Goal: Task Accomplishment & Management: Manage account settings

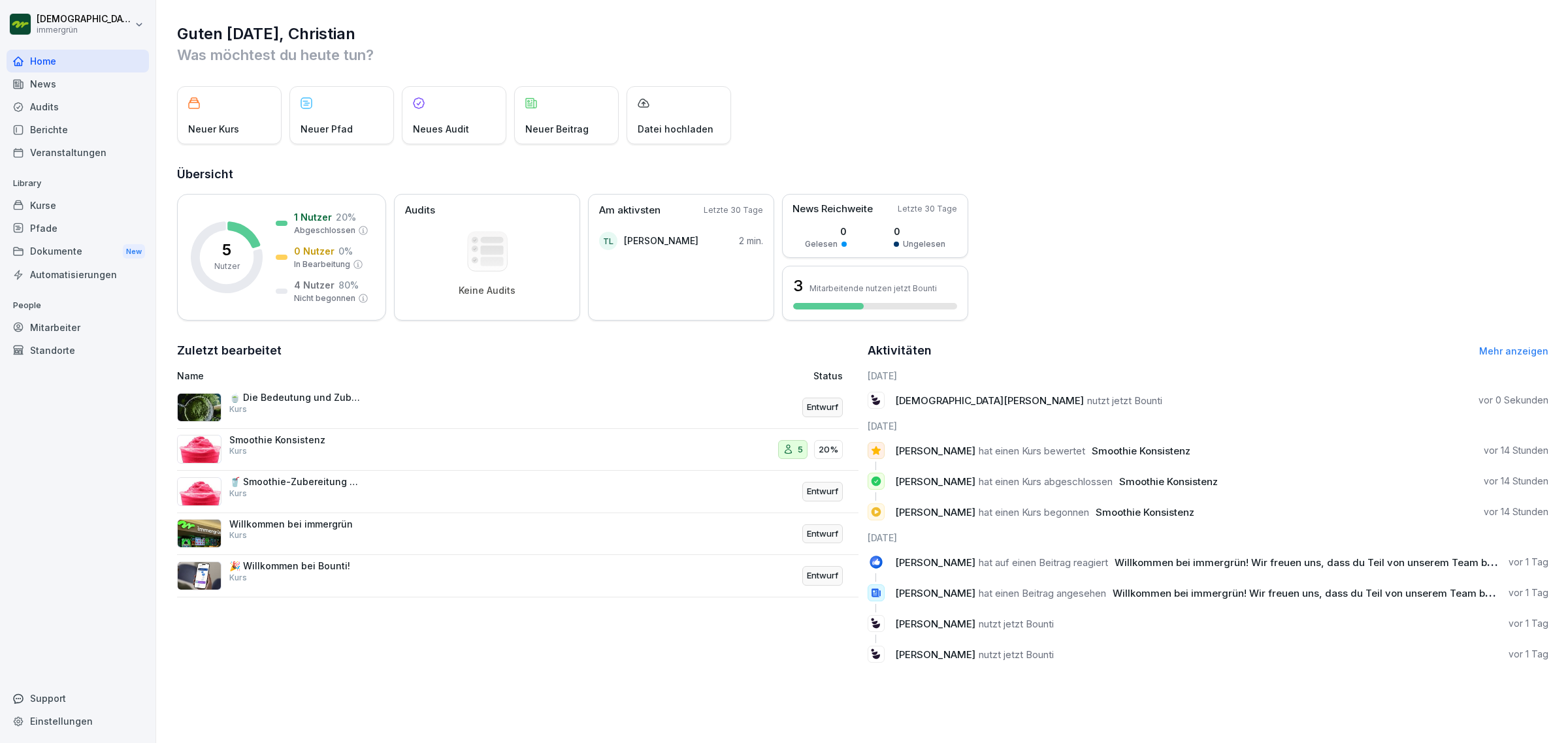
drag, startPoint x: 232, startPoint y: 1, endPoint x: 975, endPoint y: 99, distance: 749.4
click at [975, 98] on div "Neuer Kurs Neuer Pfad Neues Audit Neuer Beitrag Datei hochladen" at bounding box center [862, 115] width 1371 height 58
click at [312, 449] on div "Smoothie Konsistenz Kurs" at bounding box center [294, 446] width 130 height 24
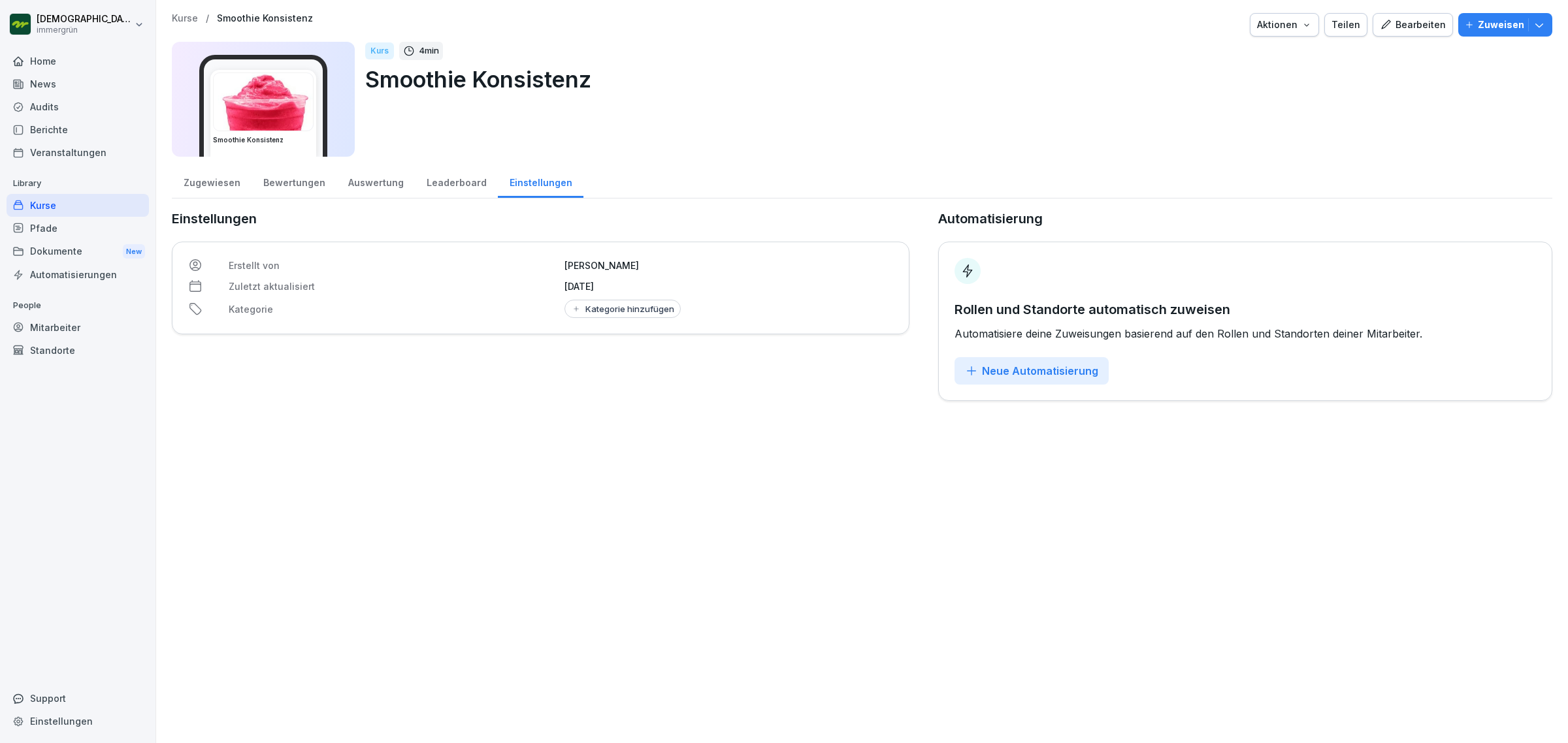
click at [228, 185] on div "Zugewiesen" at bounding box center [211, 181] width 79 height 33
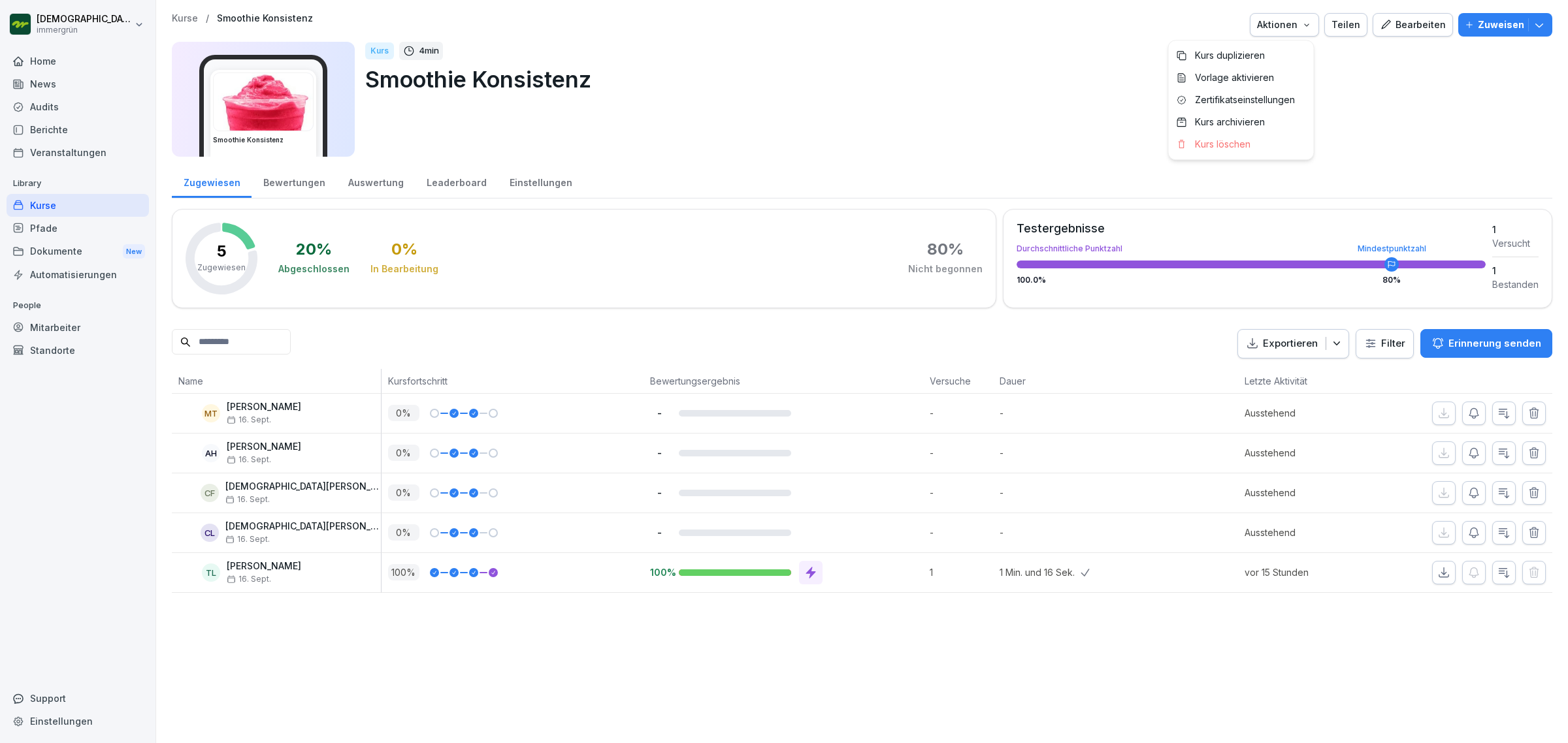
click at [1305, 27] on icon "button" at bounding box center [1307, 25] width 10 height 10
click at [867, 161] on html "Christian Lauch immergrün Home News Audits Berichte Veranstaltungen Library Kur…" at bounding box center [784, 371] width 1568 height 743
click at [82, 337] on div "Mitarbeiter" at bounding box center [78, 327] width 142 height 23
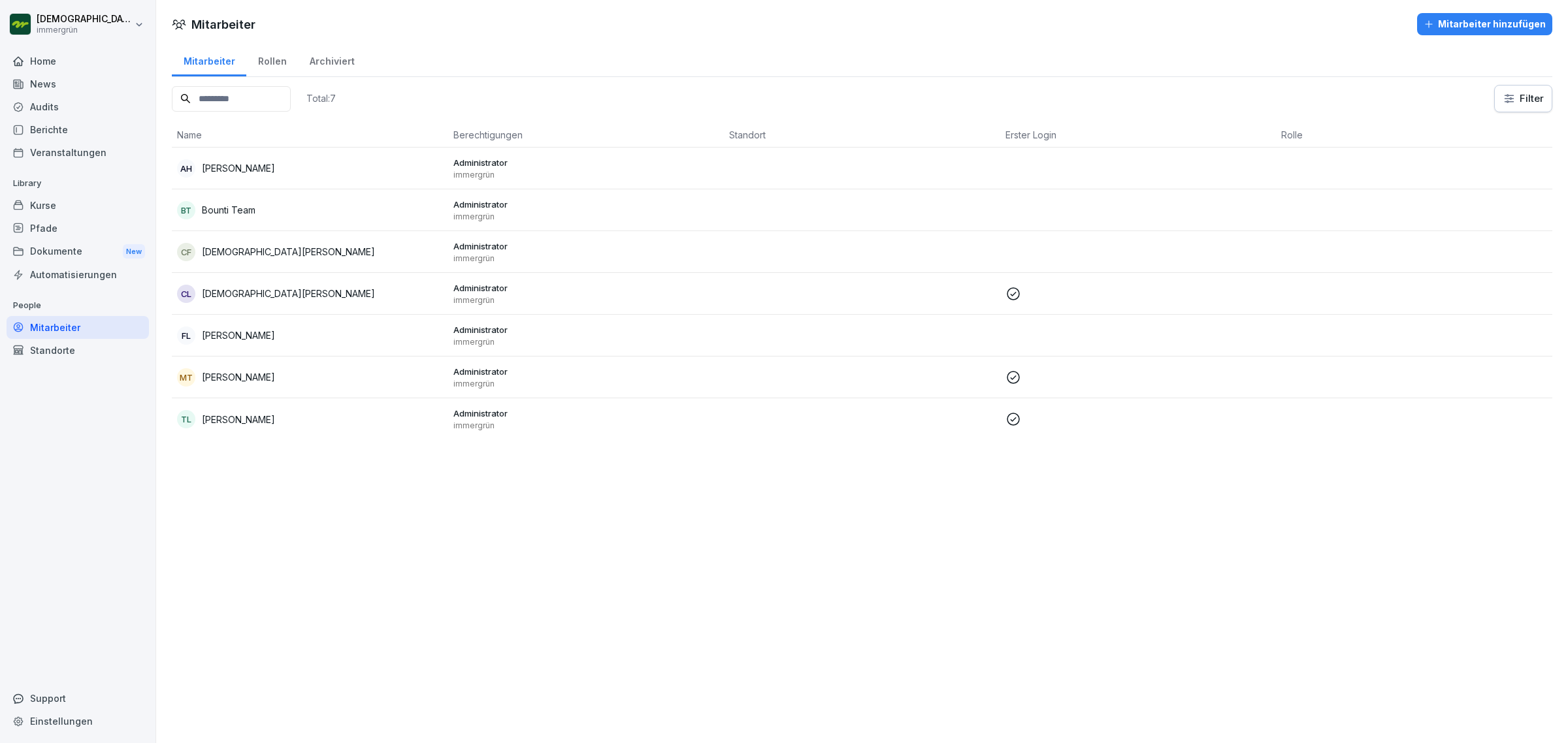
click at [87, 209] on div "Kurse" at bounding box center [78, 205] width 142 height 23
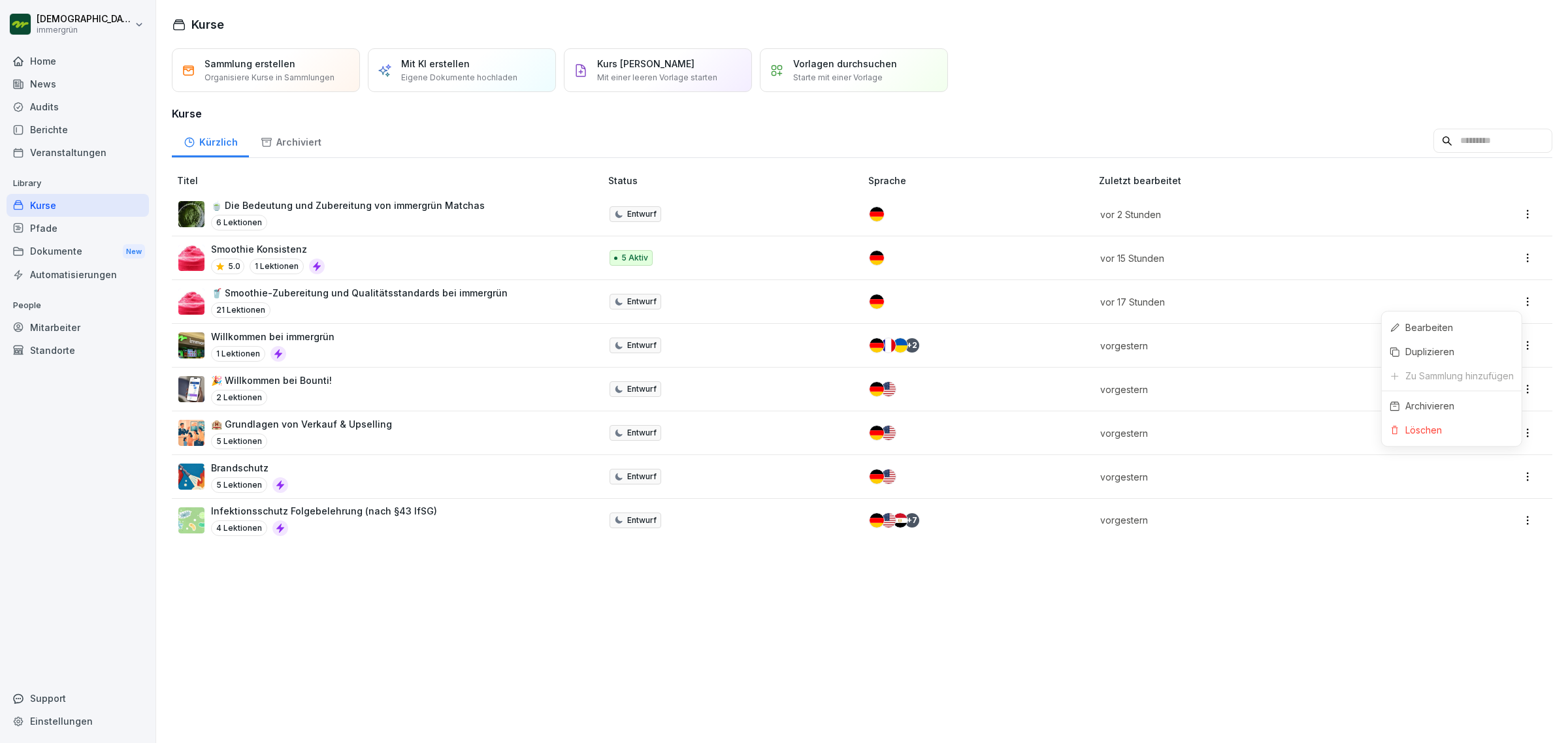
click at [1514, 299] on html "Christian Lauch immergrün Home News Audits Berichte Veranstaltungen Library Kur…" at bounding box center [784, 371] width 1568 height 743
click at [1296, 305] on html "[DEMOGRAPHIC_DATA][PERSON_NAME] immergrün Home News Audits Berichte Veranstaltu…" at bounding box center [784, 371] width 1568 height 743
click at [1298, 305] on p "vor 17 Stunden" at bounding box center [1260, 302] width 321 height 14
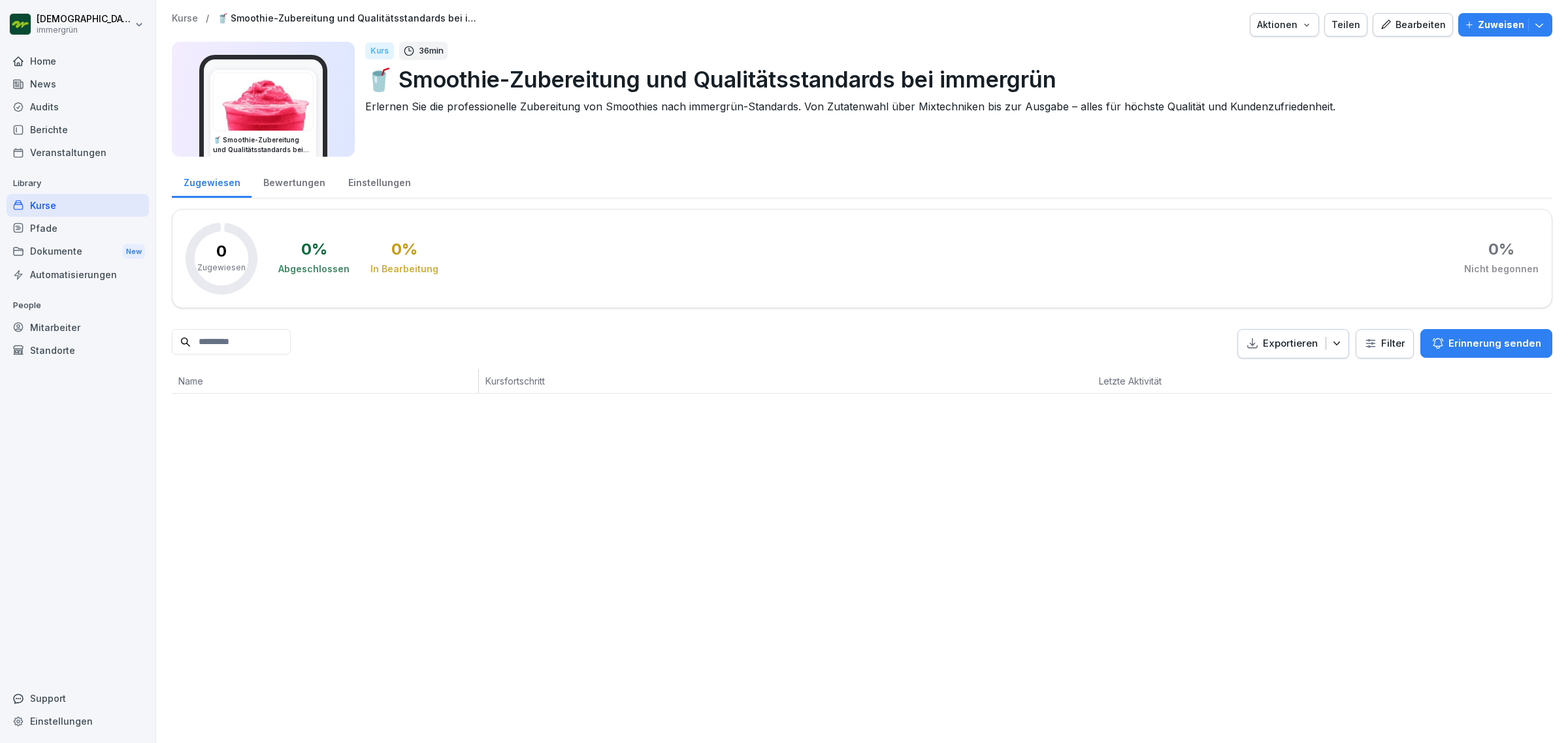
click at [276, 105] on img at bounding box center [263, 102] width 99 height 57
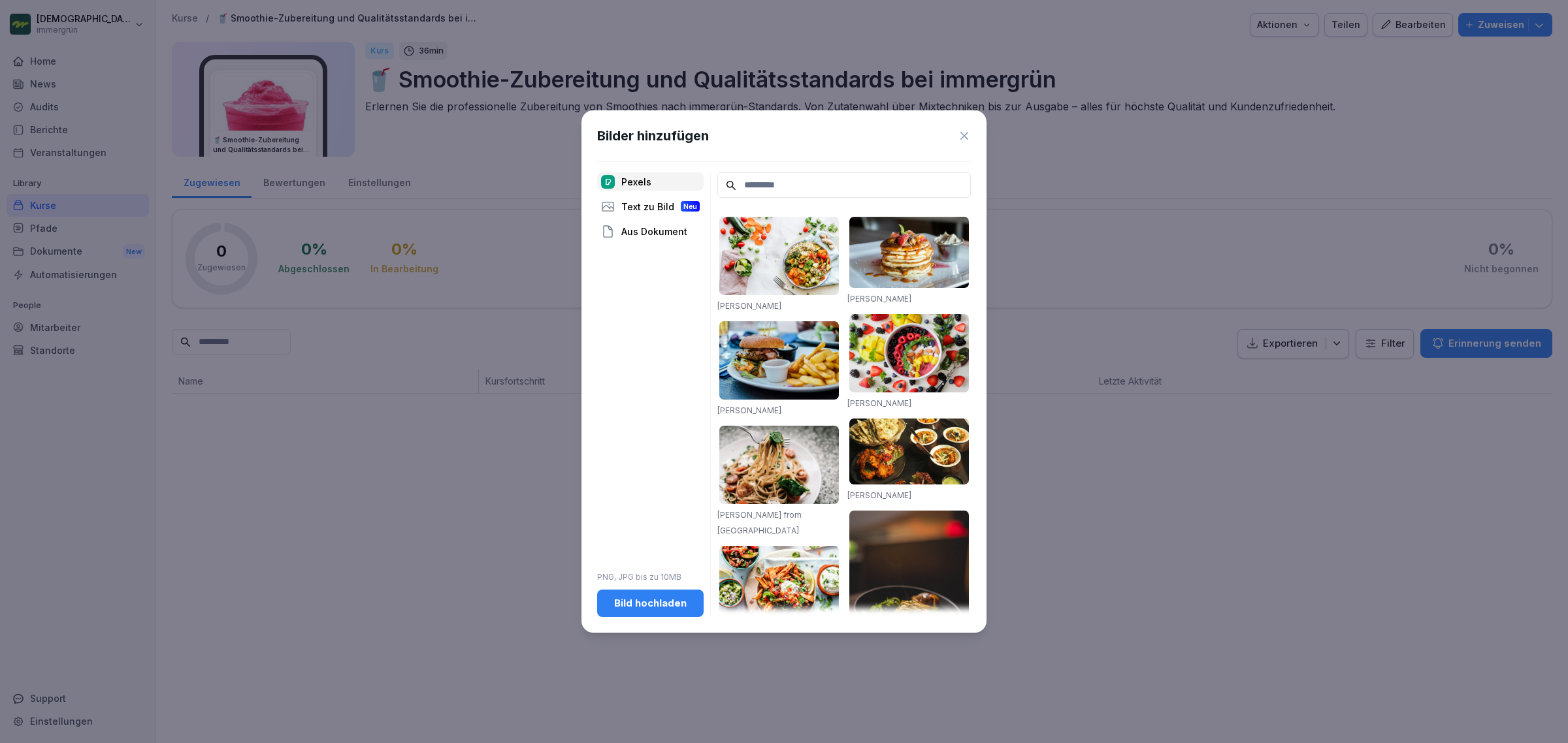
click at [965, 136] on icon at bounding box center [963, 135] width 13 height 13
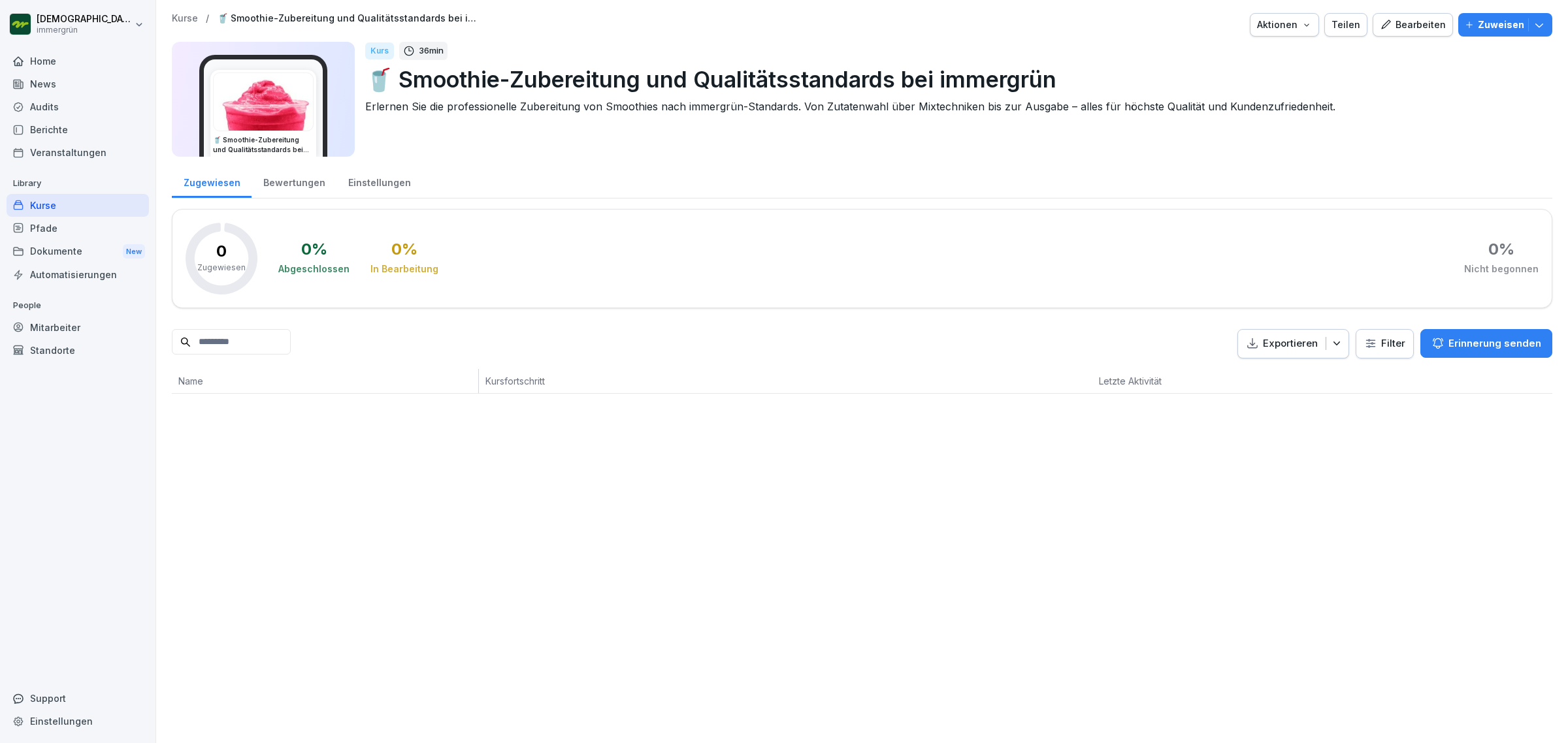
click at [85, 229] on div "Pfade" at bounding box center [78, 227] width 142 height 23
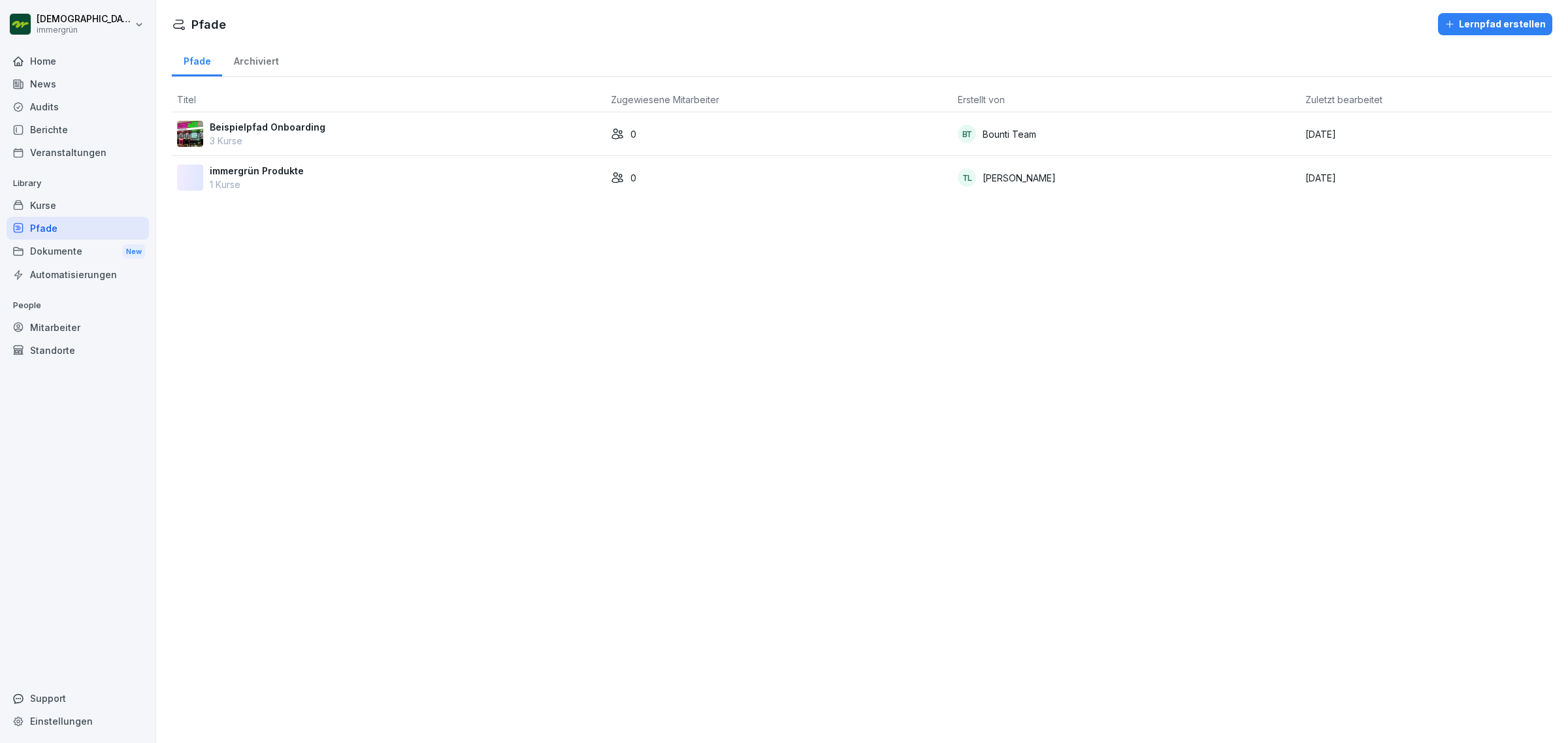
click at [191, 129] on img at bounding box center [189, 134] width 26 height 26
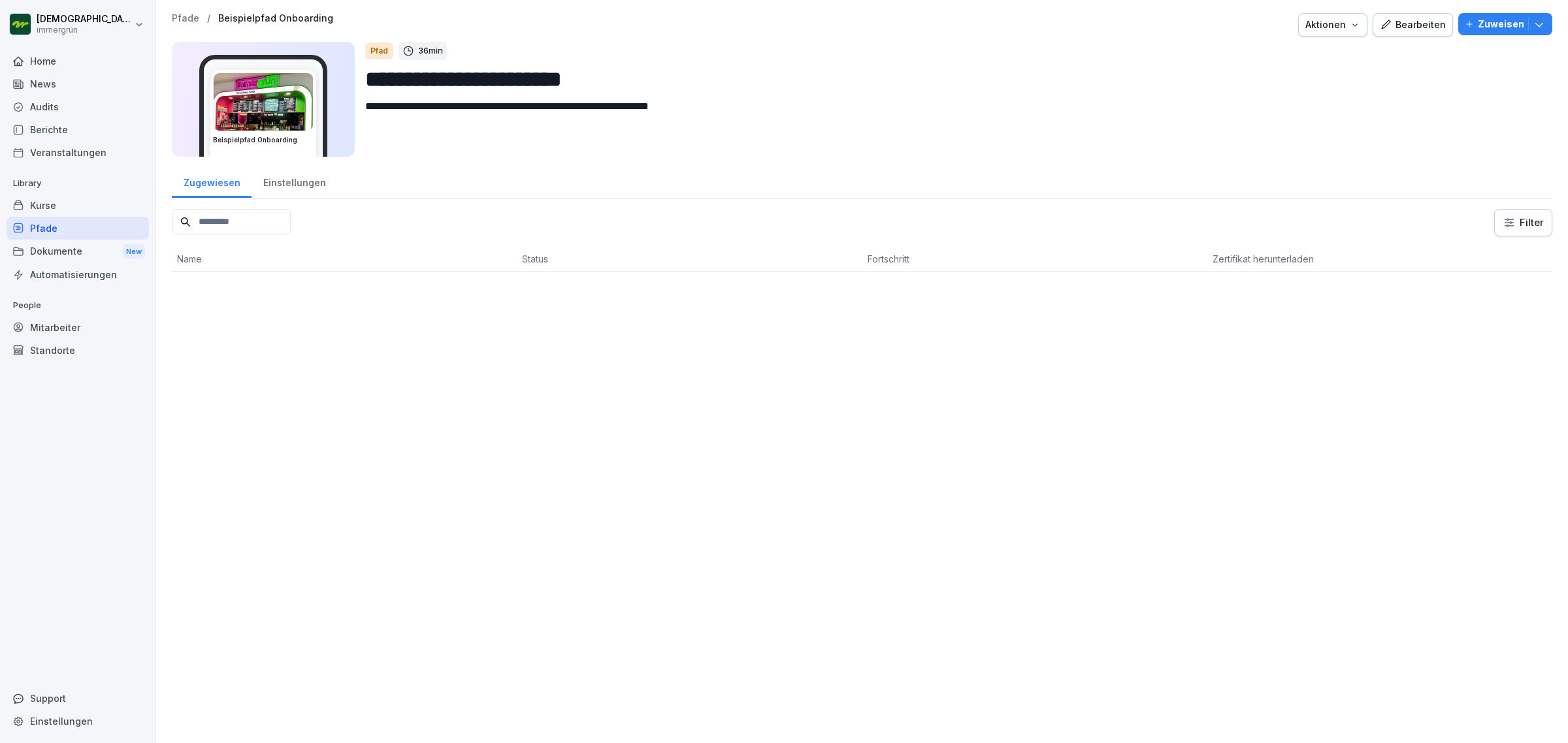
click at [281, 95] on img at bounding box center [263, 102] width 99 height 57
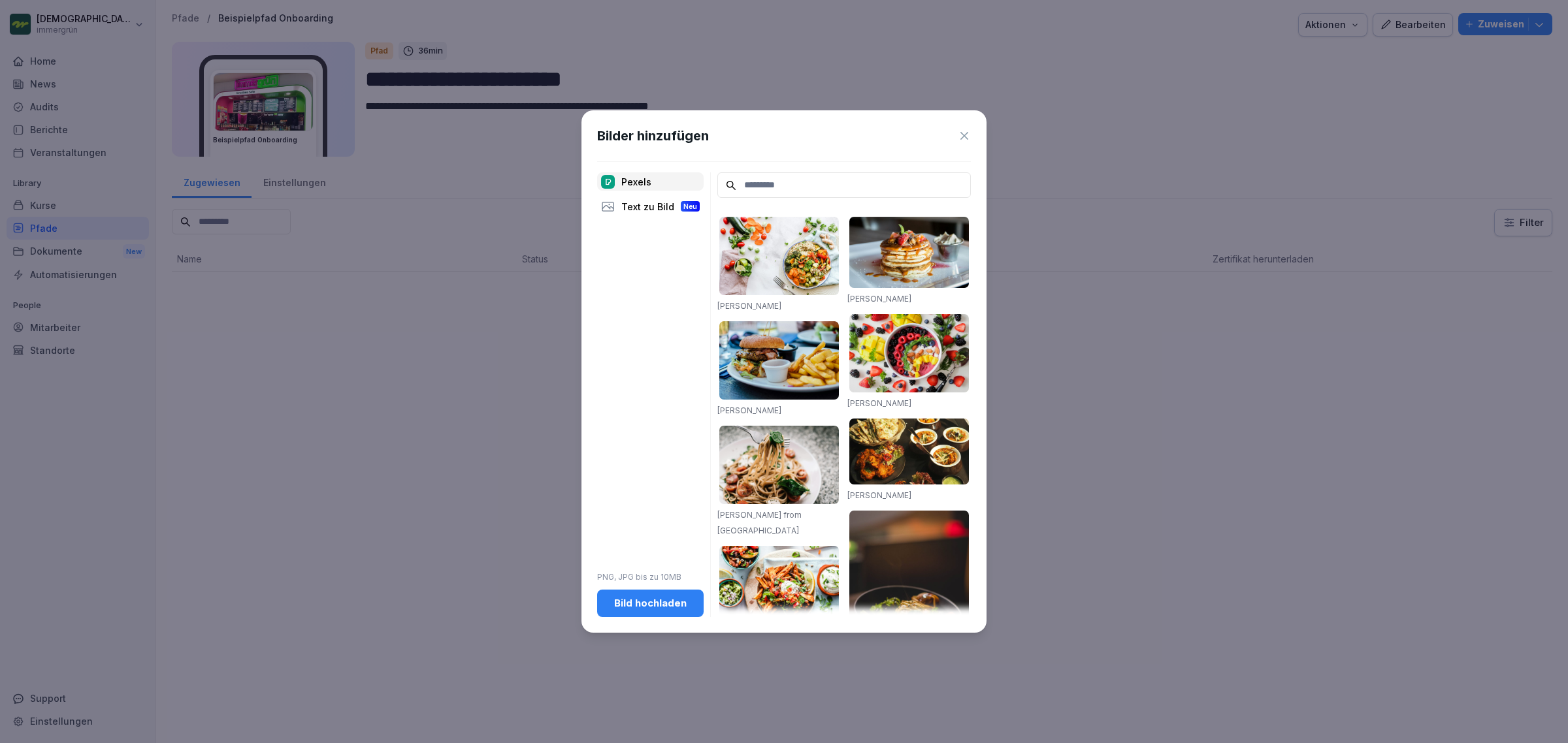
click at [963, 135] on icon at bounding box center [963, 135] width 8 height 8
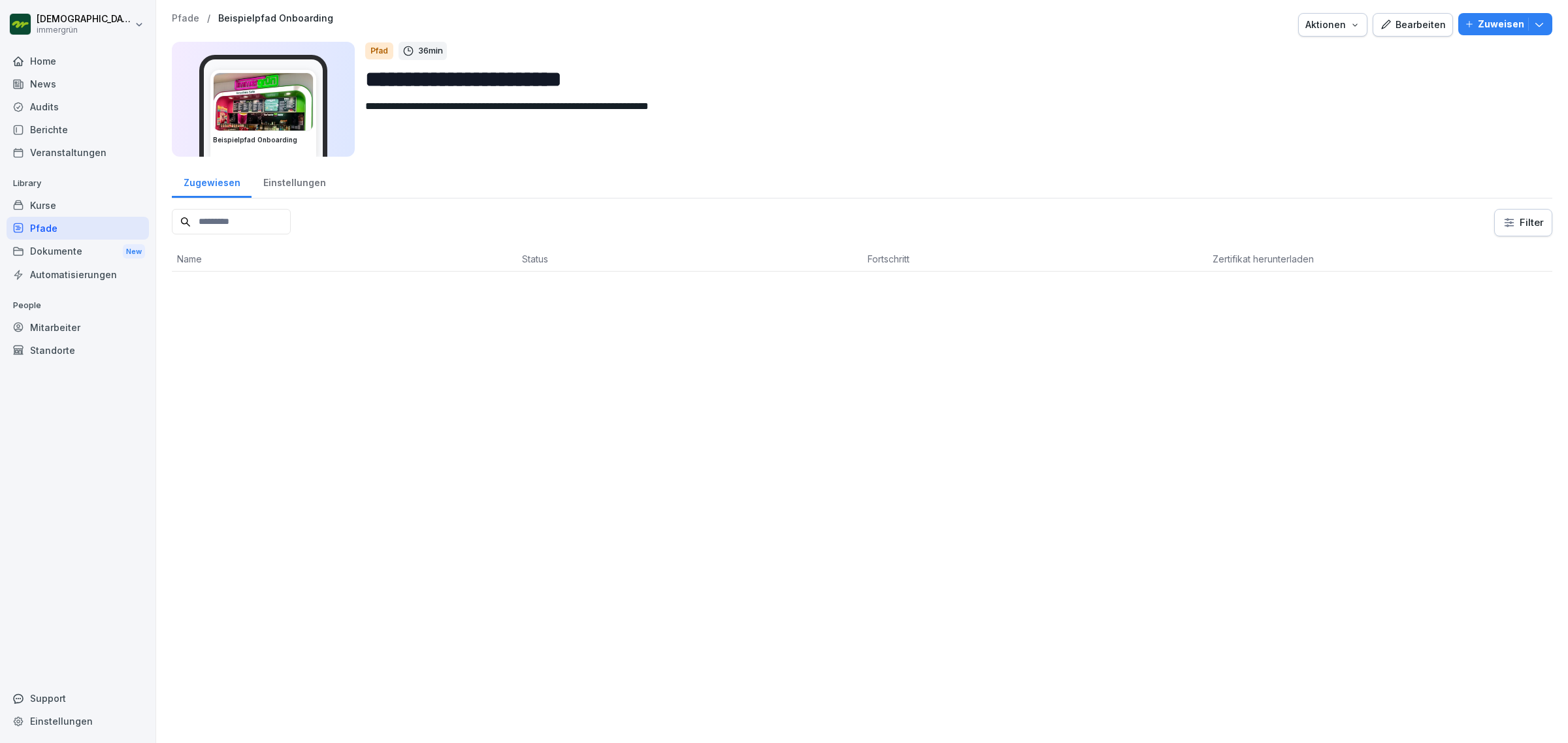
click at [93, 64] on div "Home" at bounding box center [78, 61] width 142 height 23
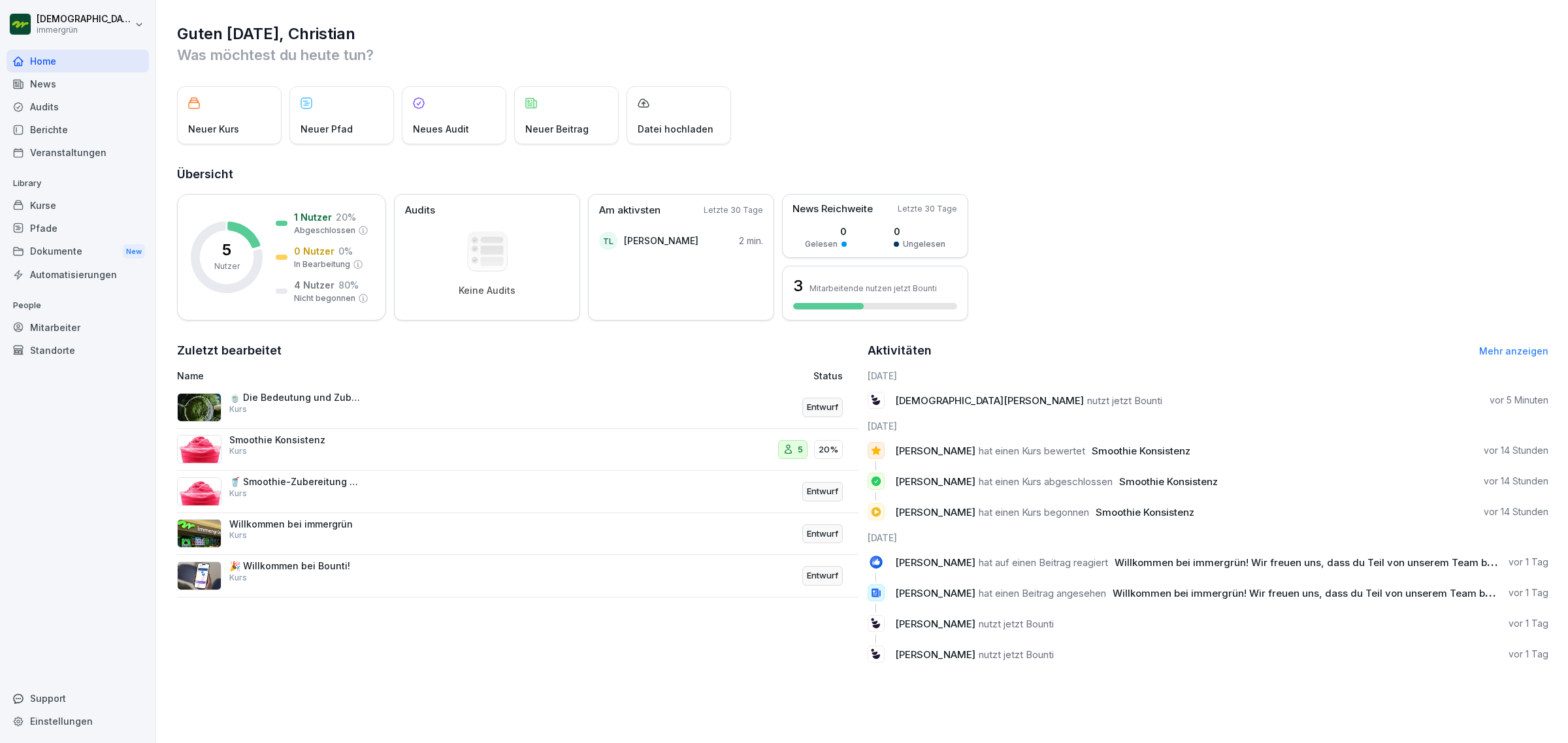
click at [200, 494] on img at bounding box center [199, 492] width 45 height 29
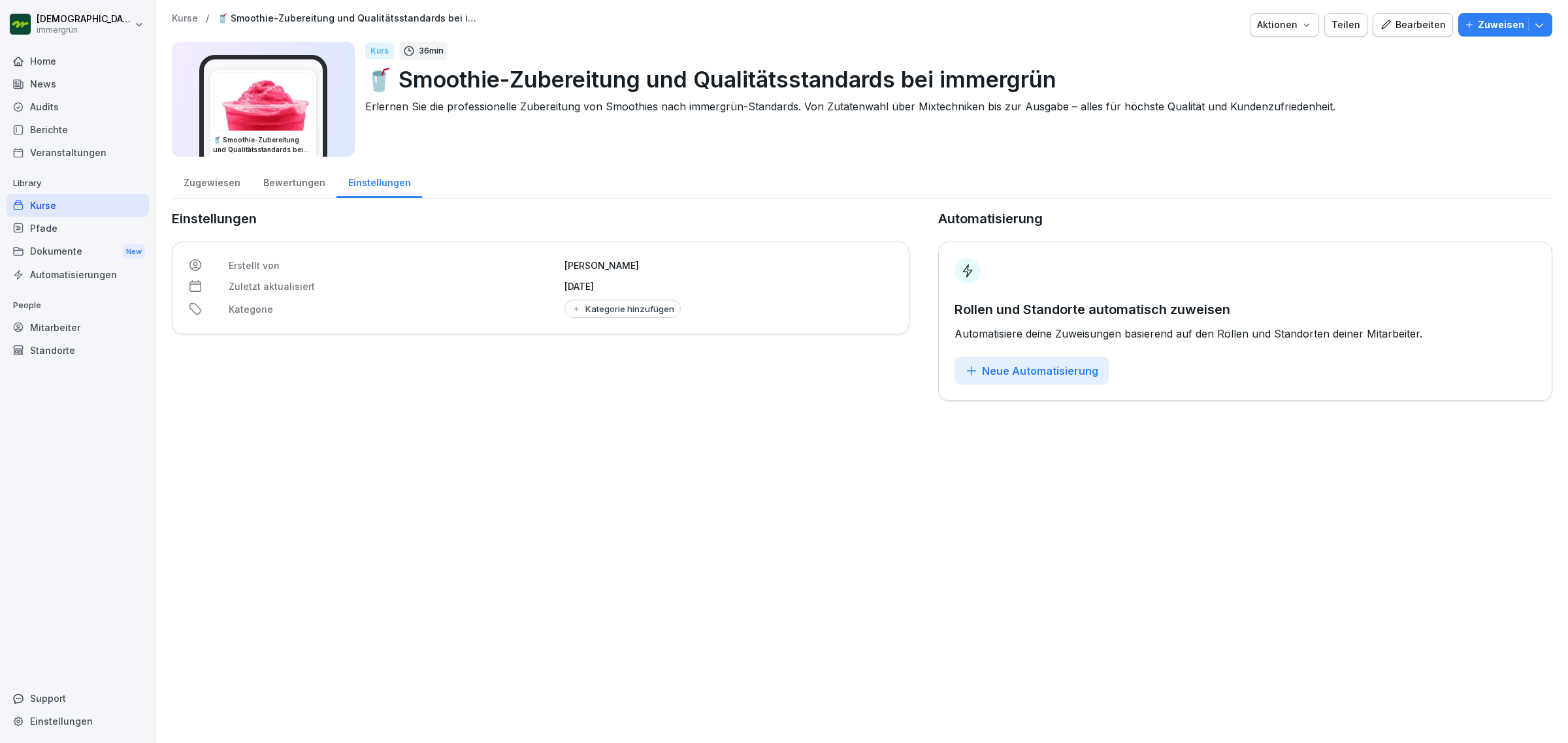
click at [207, 182] on div "Zugewiesen" at bounding box center [211, 181] width 79 height 33
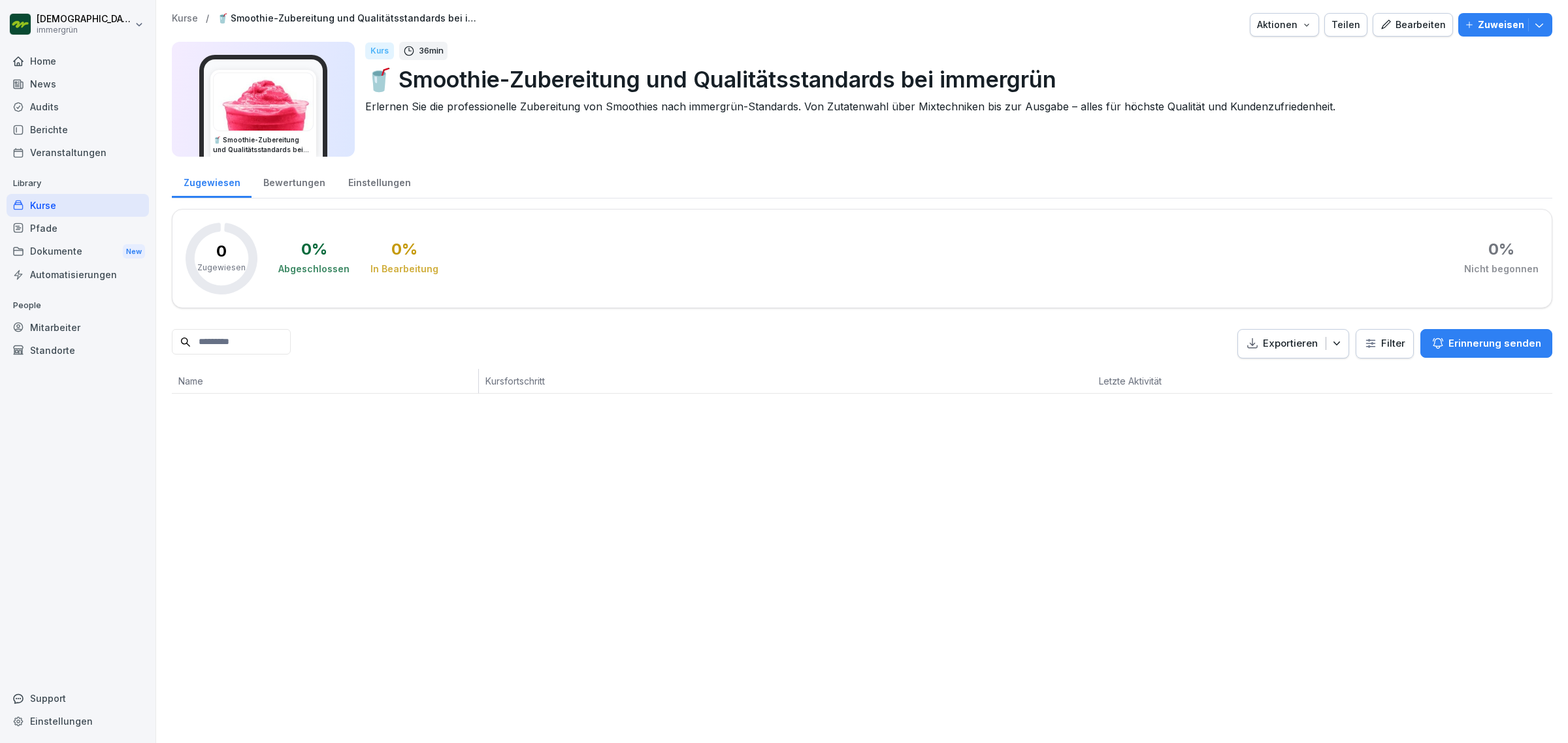
click at [277, 183] on div "Bewertungen" at bounding box center [293, 181] width 85 height 33
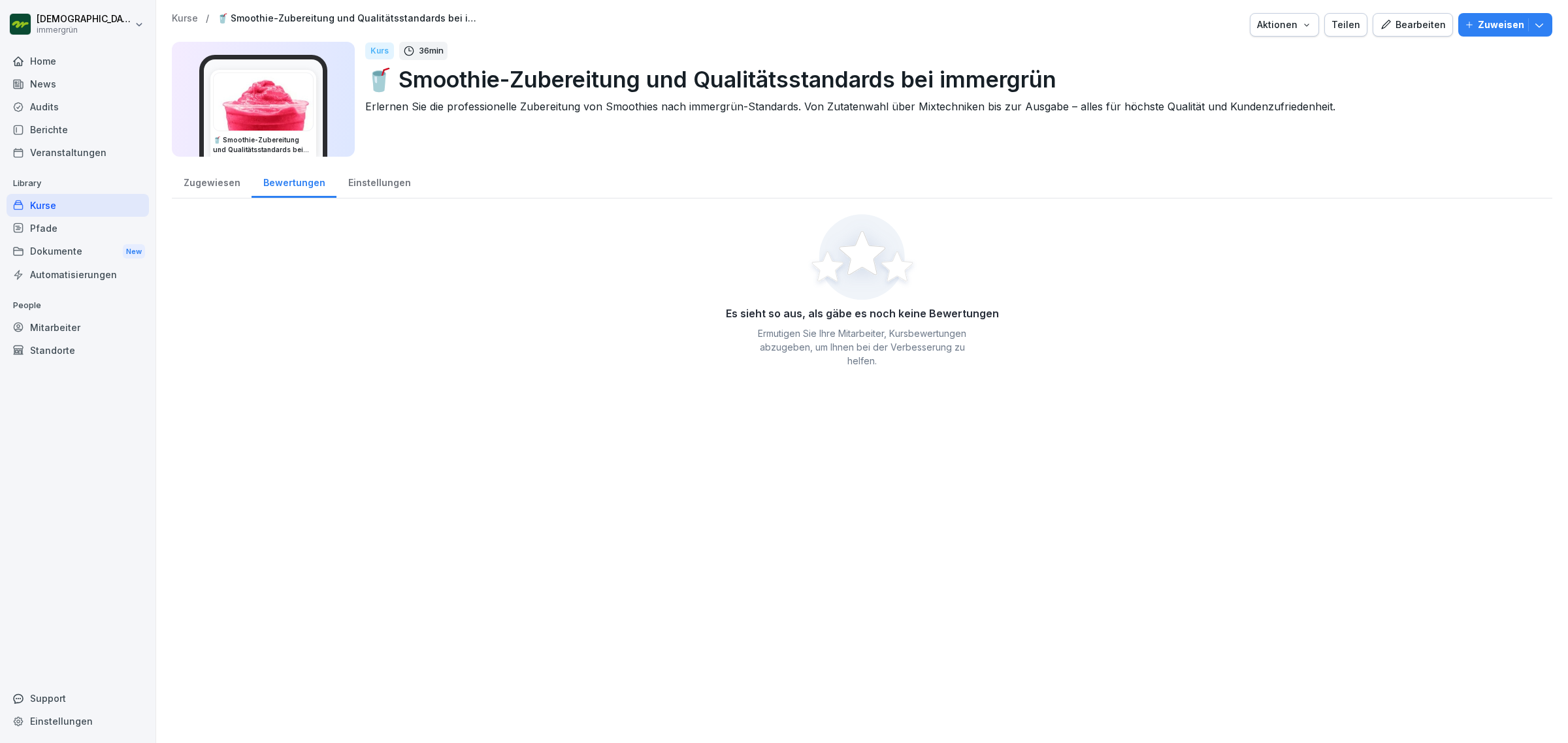
click at [354, 189] on div "Einstellungen" at bounding box center [379, 181] width 85 height 33
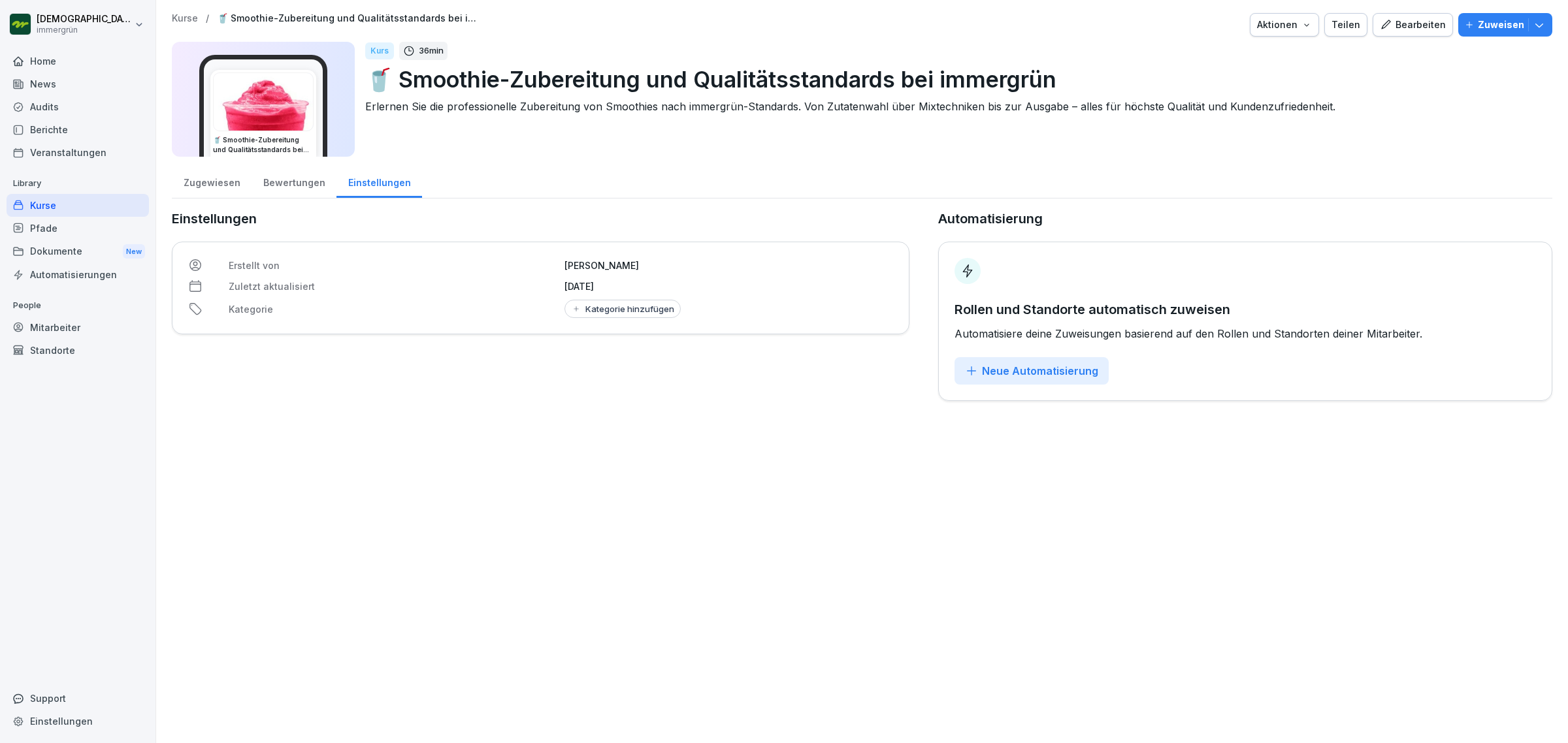
click at [1305, 25] on icon "button" at bounding box center [1307, 25] width 10 height 10
click at [1532, 27] on icon "button" at bounding box center [1538, 25] width 13 height 13
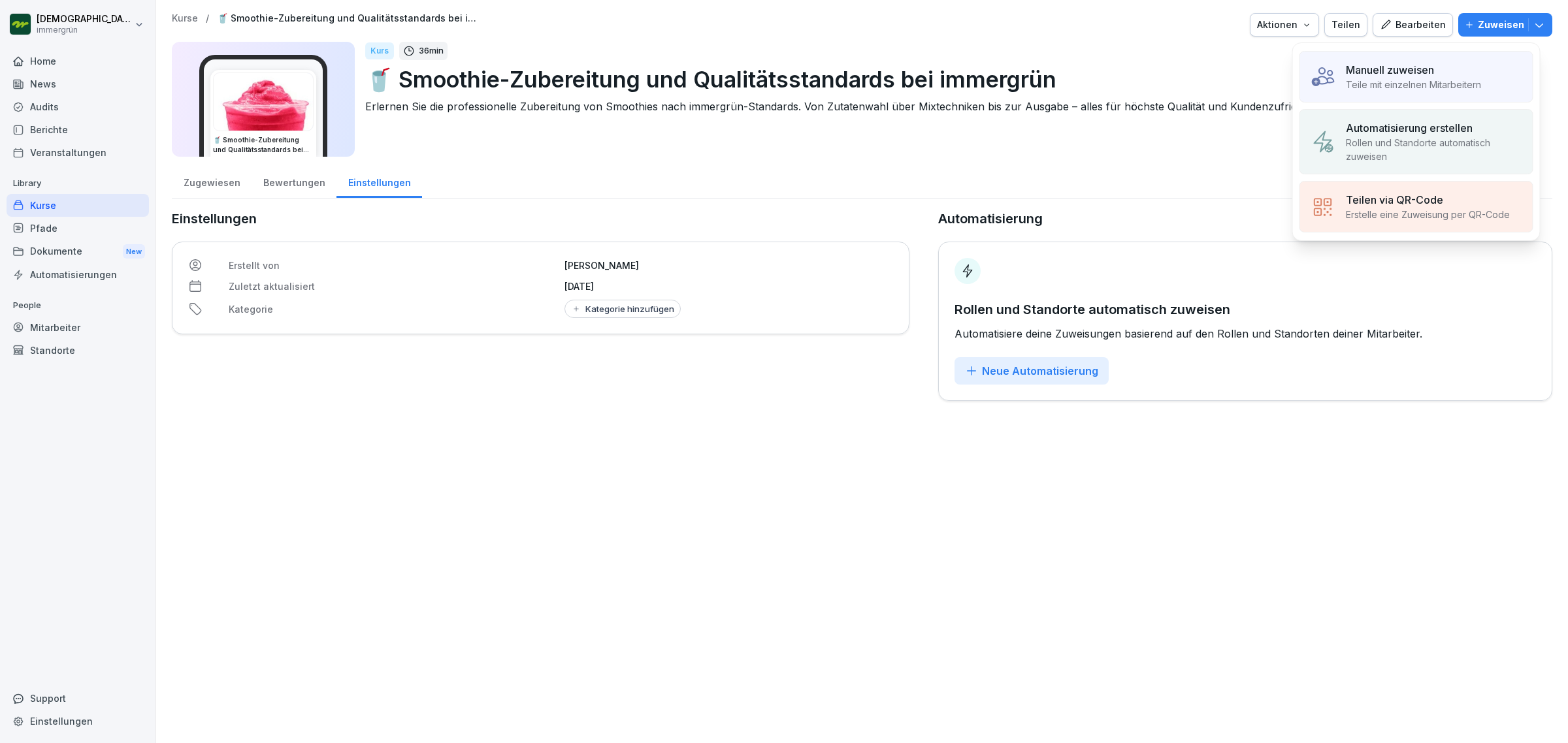
click at [1156, 165] on div "Zugewiesen Bewertungen Einstellungen" at bounding box center [862, 182] width 1380 height 34
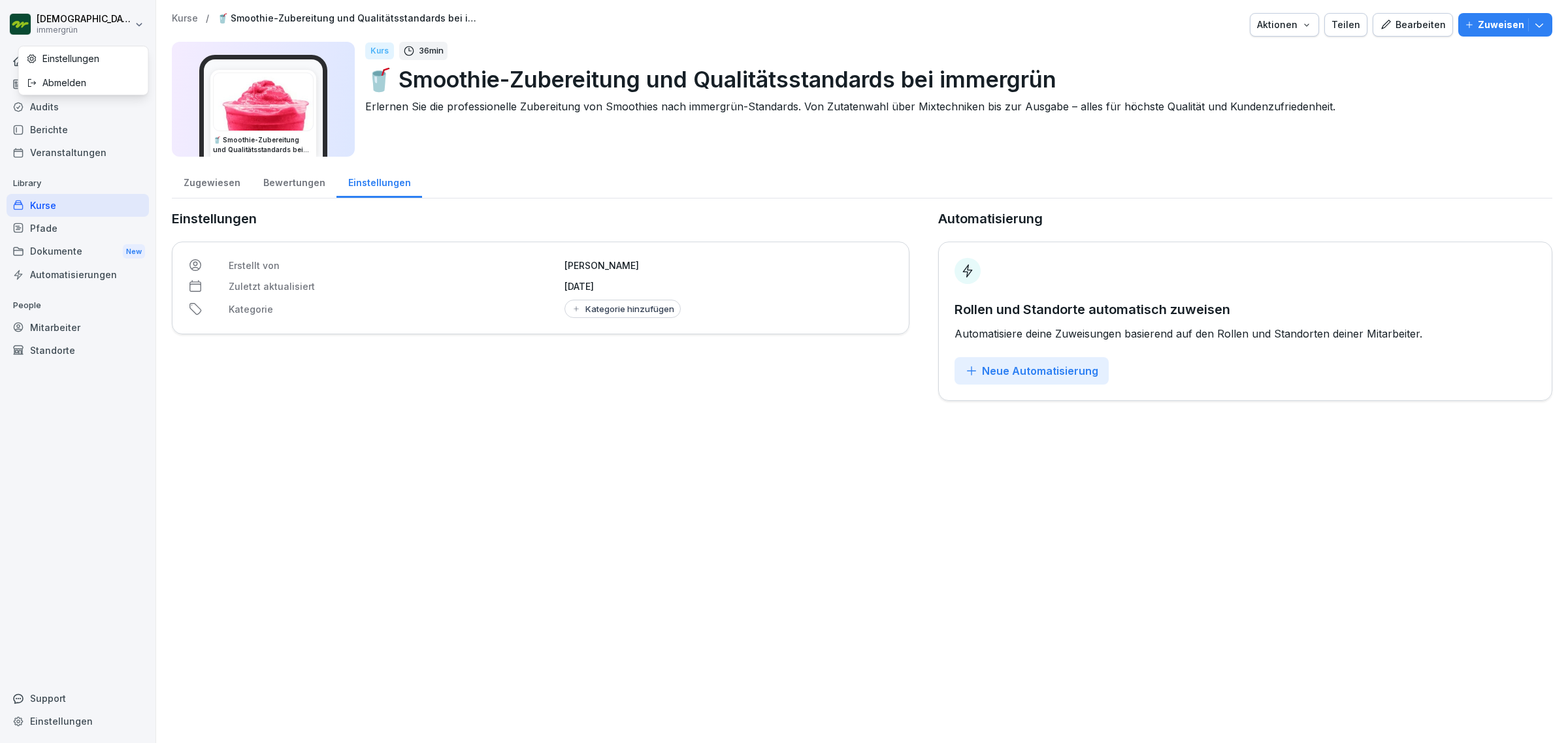
click at [140, 21] on html "[PERSON_NAME] immergrün Home News Audits Berichte Veranstaltungen Library Kurse…" at bounding box center [784, 371] width 1568 height 743
click at [184, 15] on p "Kurse" at bounding box center [184, 18] width 26 height 11
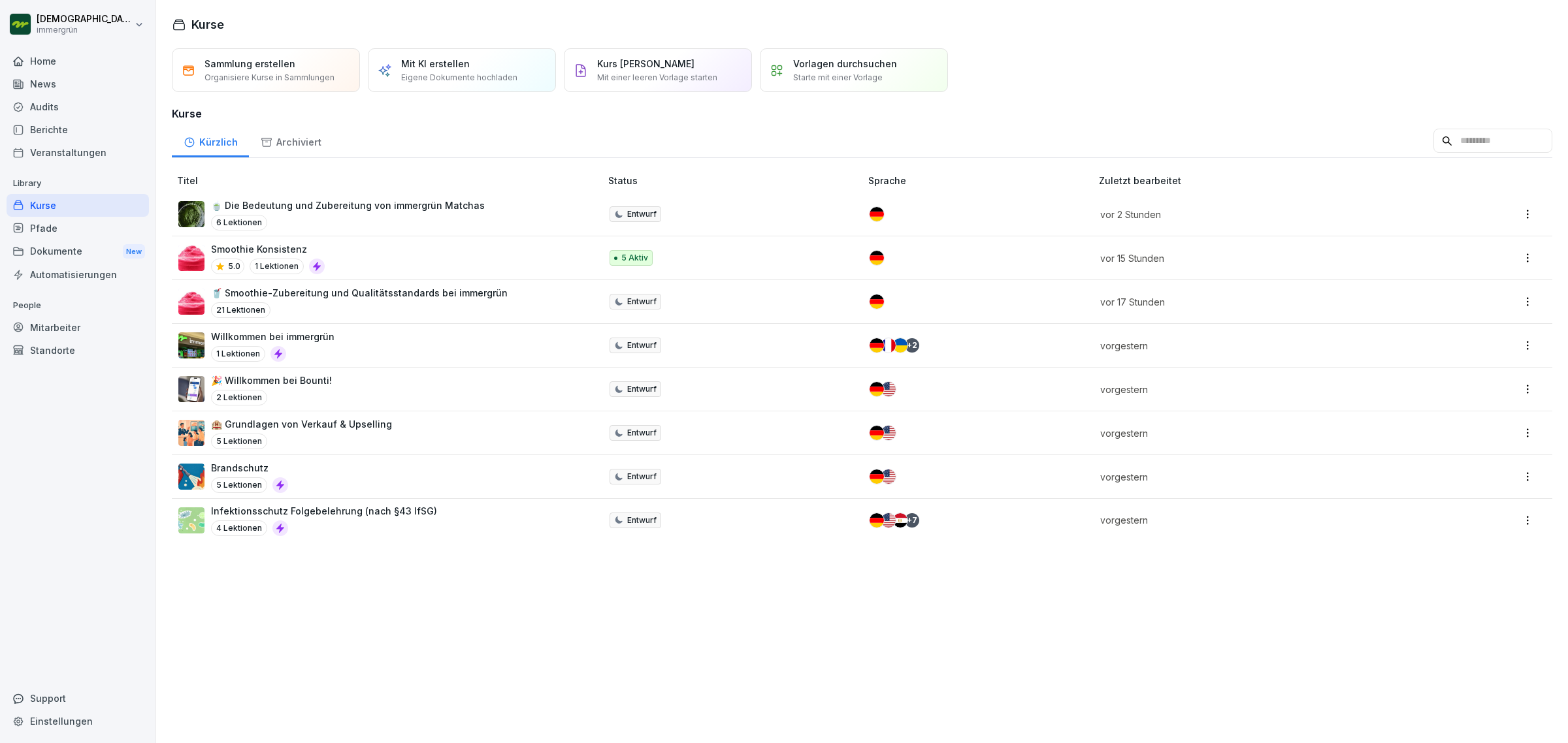
click at [1508, 516] on html "[DEMOGRAPHIC_DATA][PERSON_NAME] immergrün Home News Audits Berichte Veranstaltu…" at bounding box center [784, 371] width 1568 height 743
click at [1418, 547] on div "Bearbeiten" at bounding box center [1429, 546] width 47 height 14
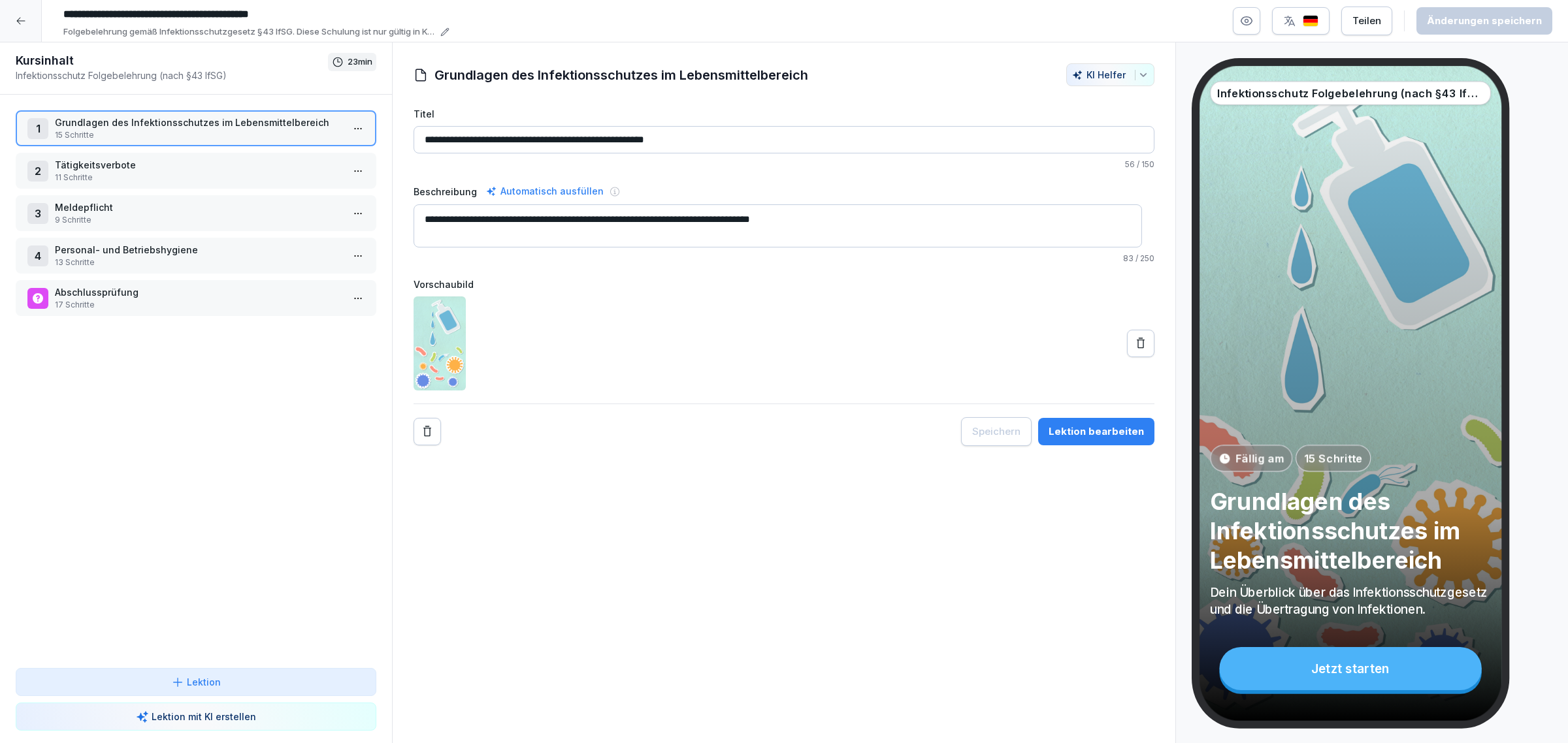
click at [178, 167] on p "Tätigkeitsverbote" at bounding box center [199, 165] width 288 height 14
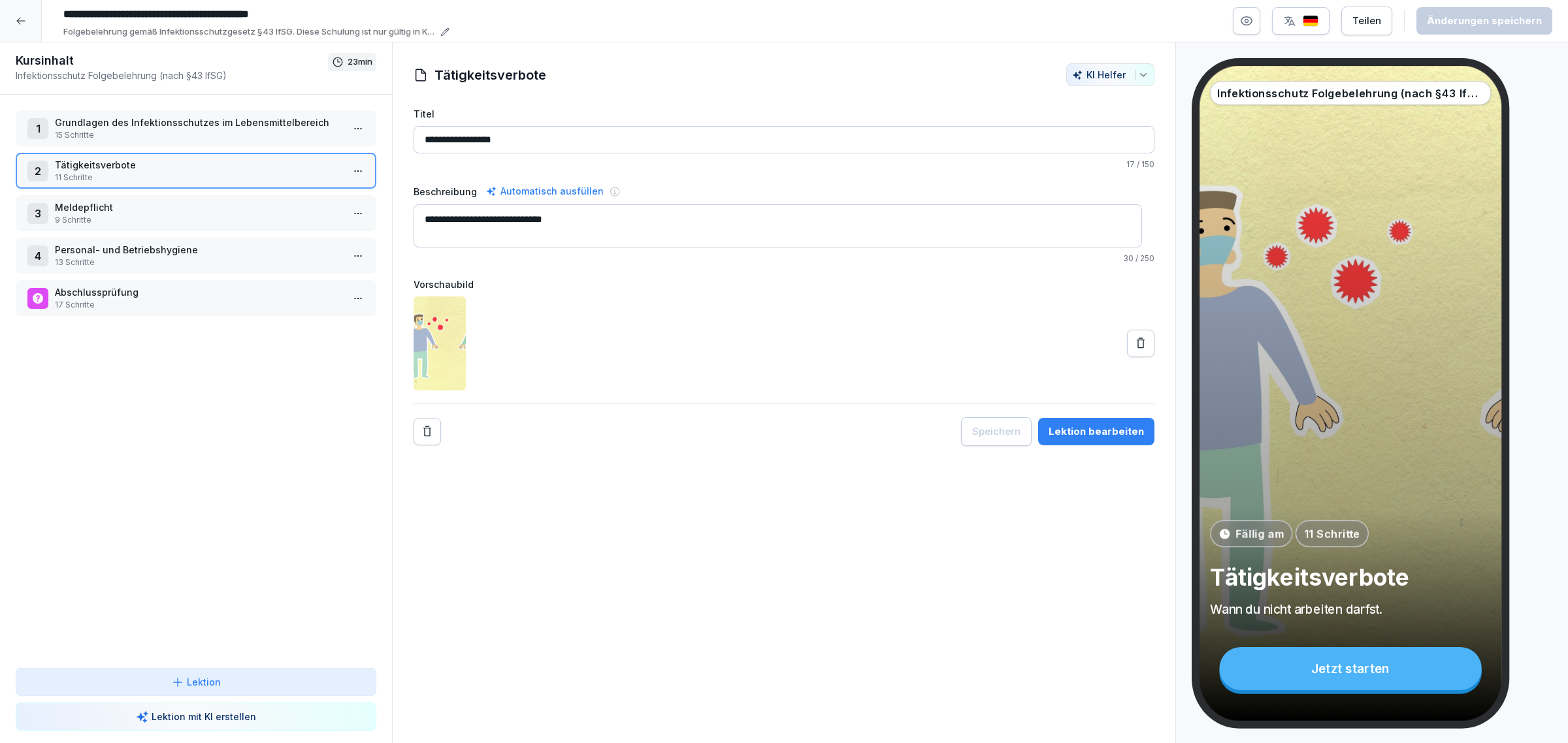
click at [20, 11] on div at bounding box center [20, 20] width 41 height 41
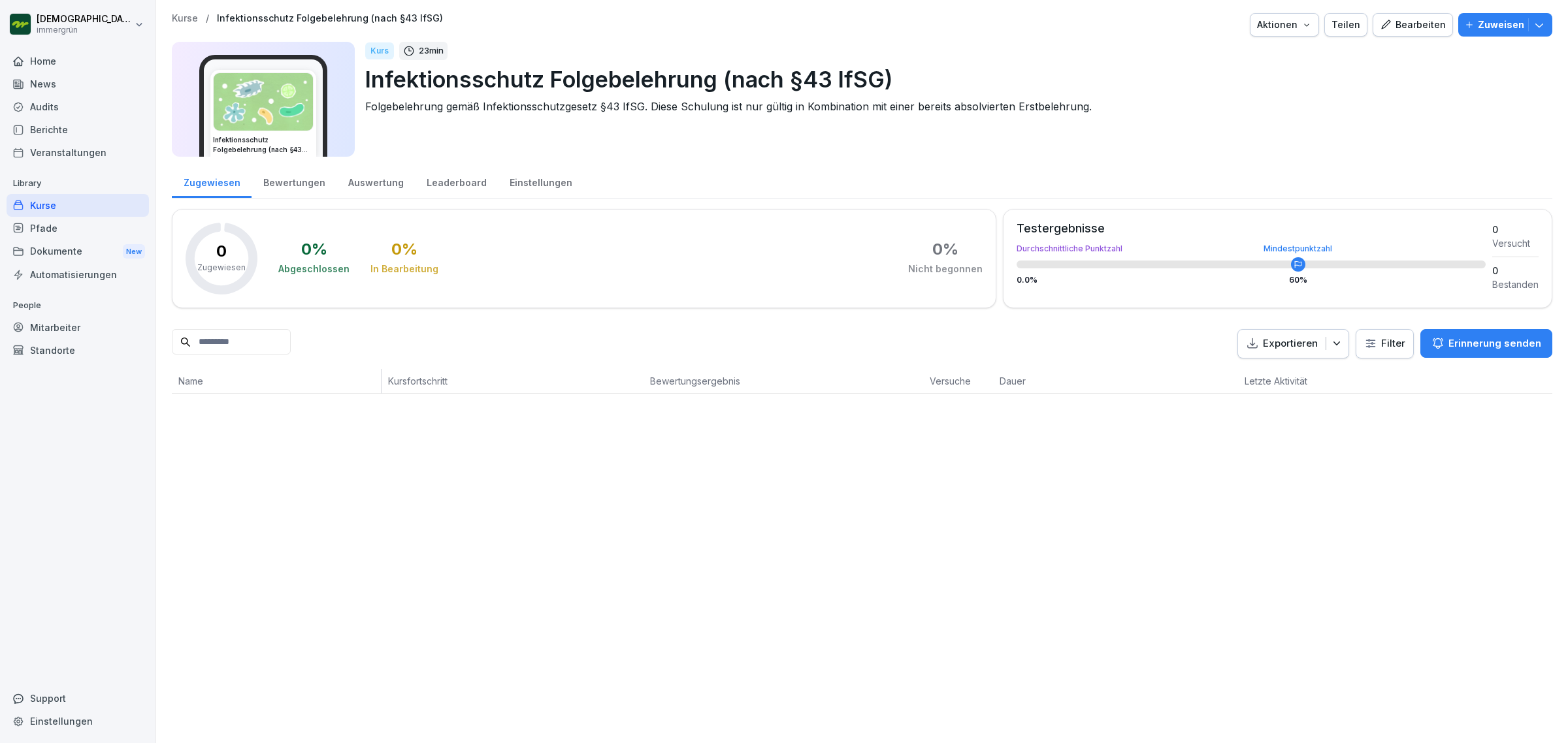
click at [50, 204] on div "Kurse" at bounding box center [78, 205] width 142 height 23
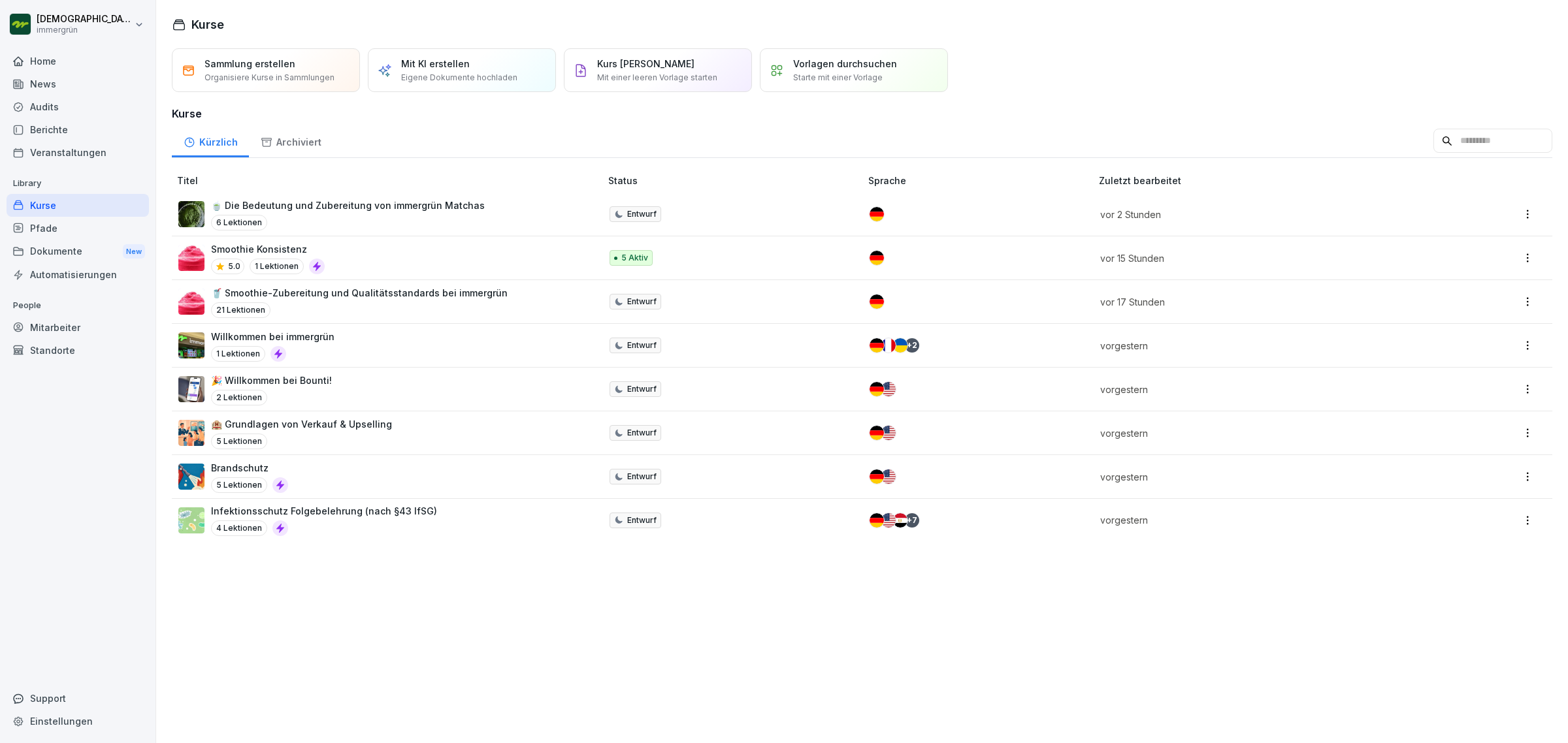
click at [397, 199] on p "🍵 Die Bedeutung und Zubereitung von immergrün Matchas" at bounding box center [348, 205] width 274 height 14
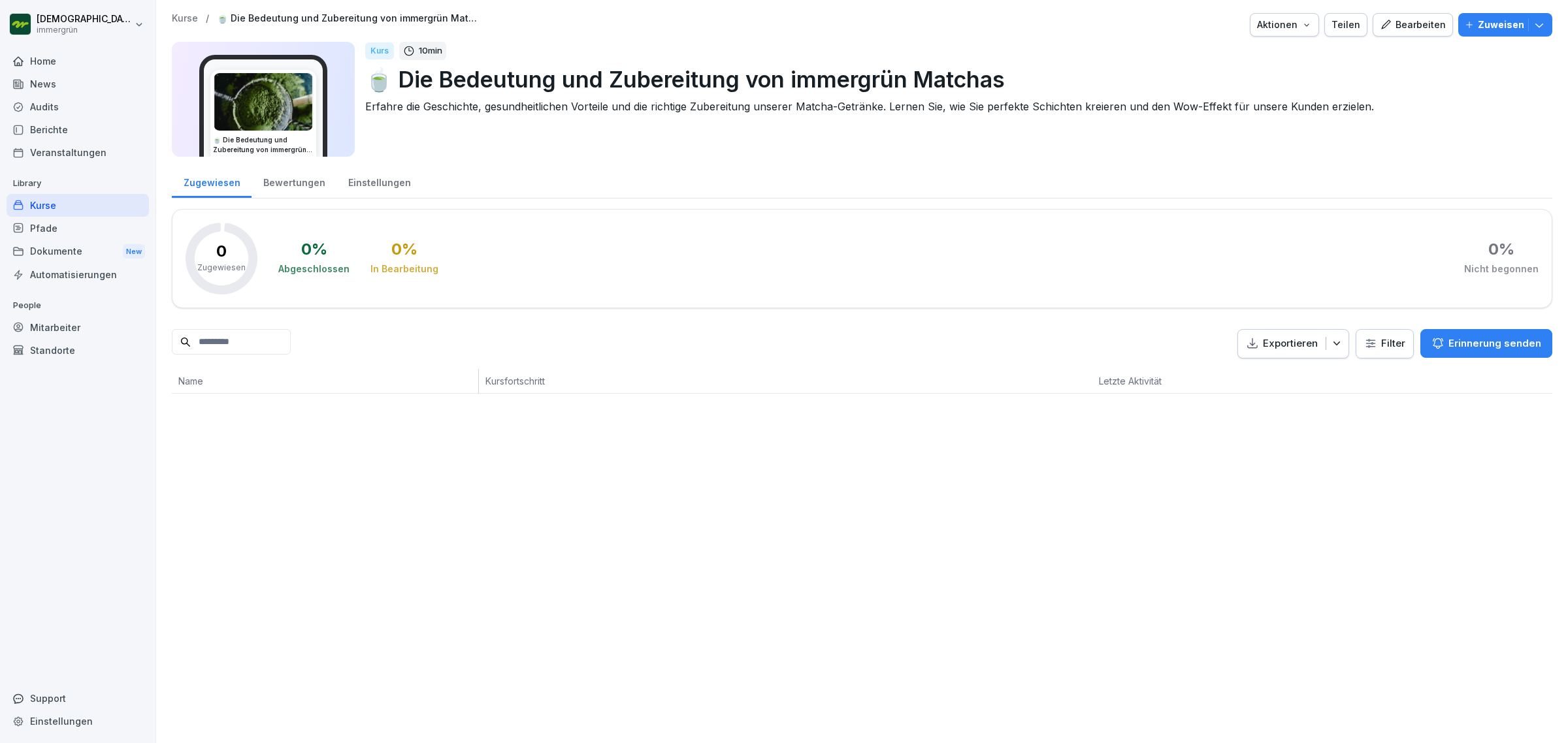
click at [1401, 25] on div "Bearbeiten" at bounding box center [1412, 25] width 66 height 14
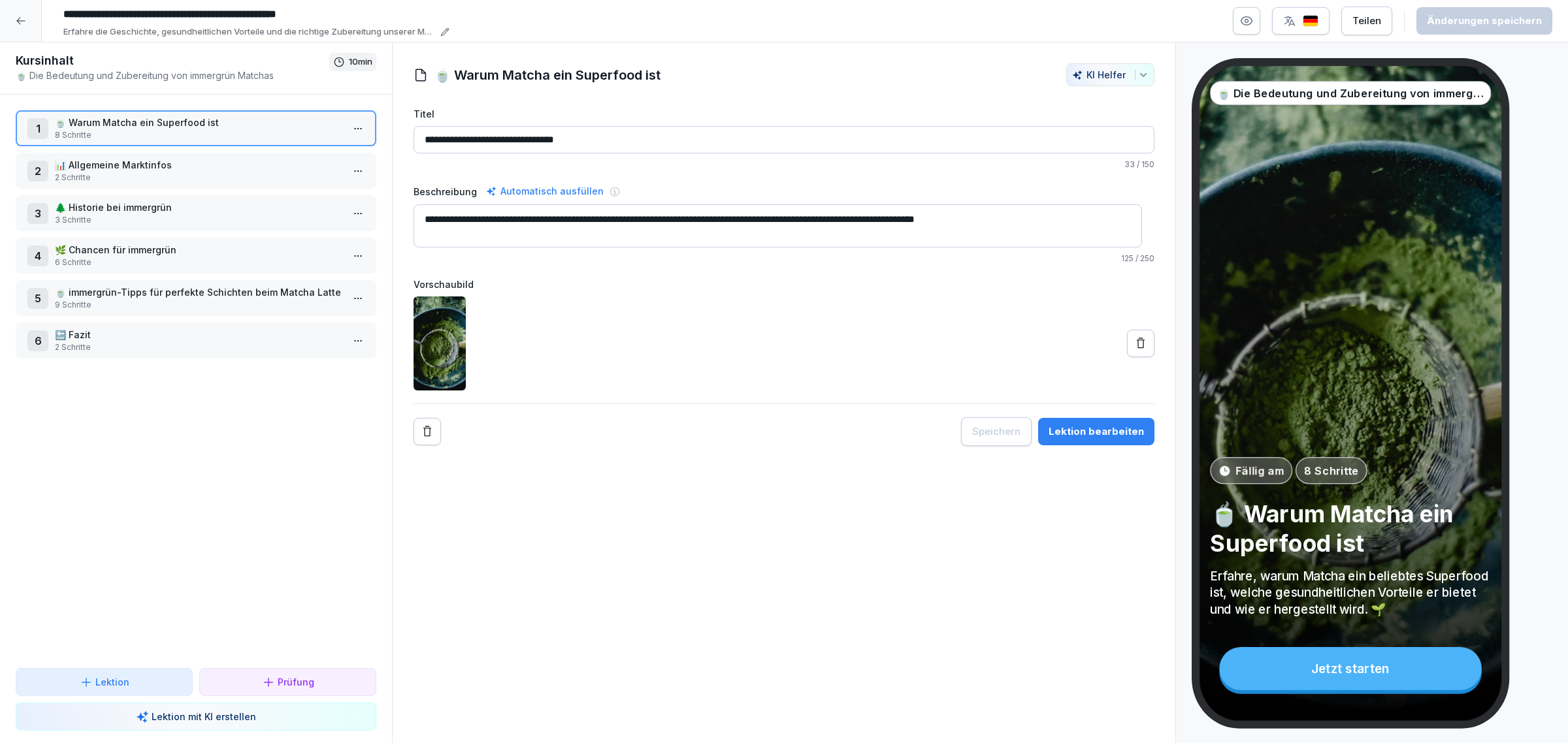
click at [211, 167] on p "📊 Allgemeine Marktinfos" at bounding box center [199, 165] width 288 height 14
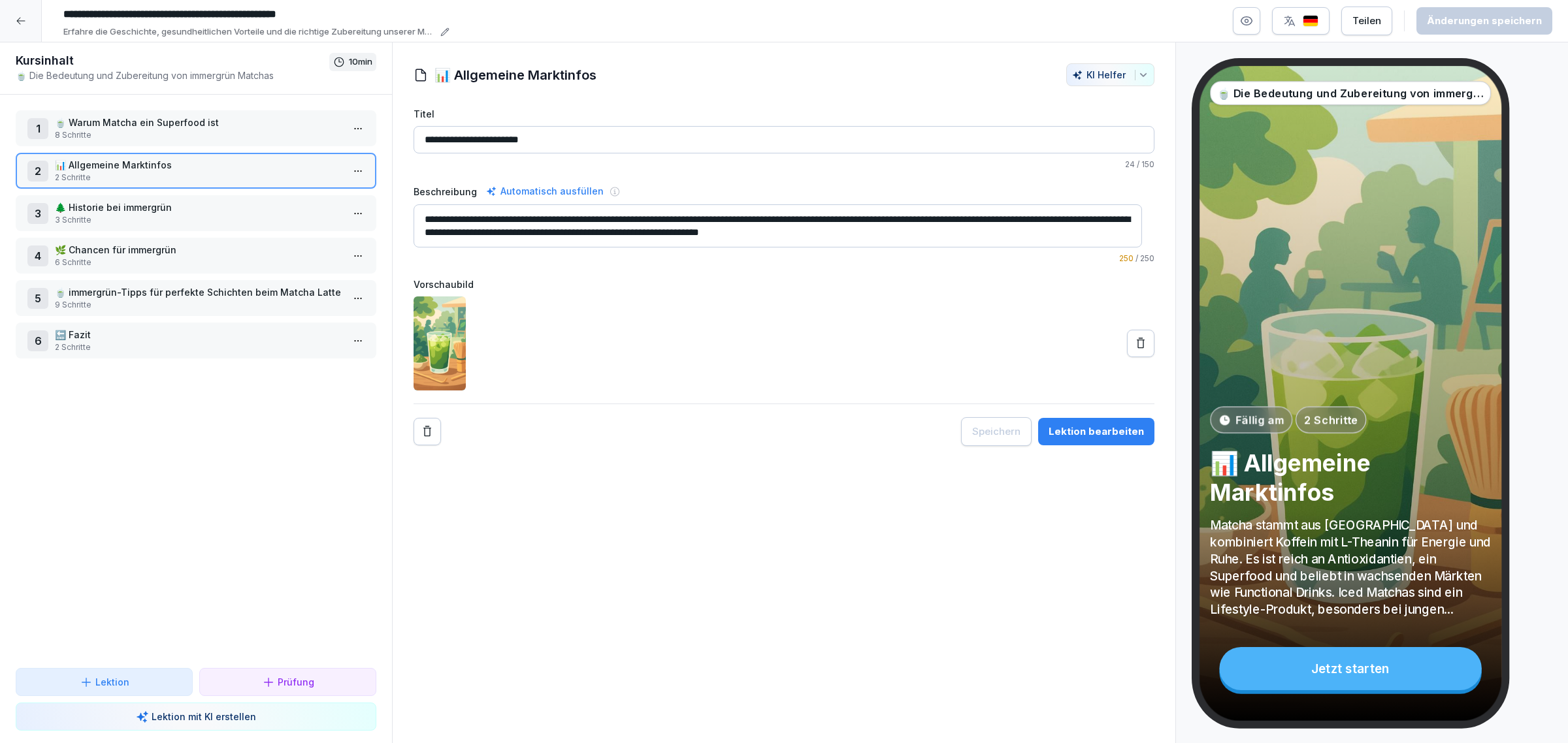
click at [261, 128] on p "🍵 Warum Matcha ein Superfood ist" at bounding box center [199, 123] width 288 height 14
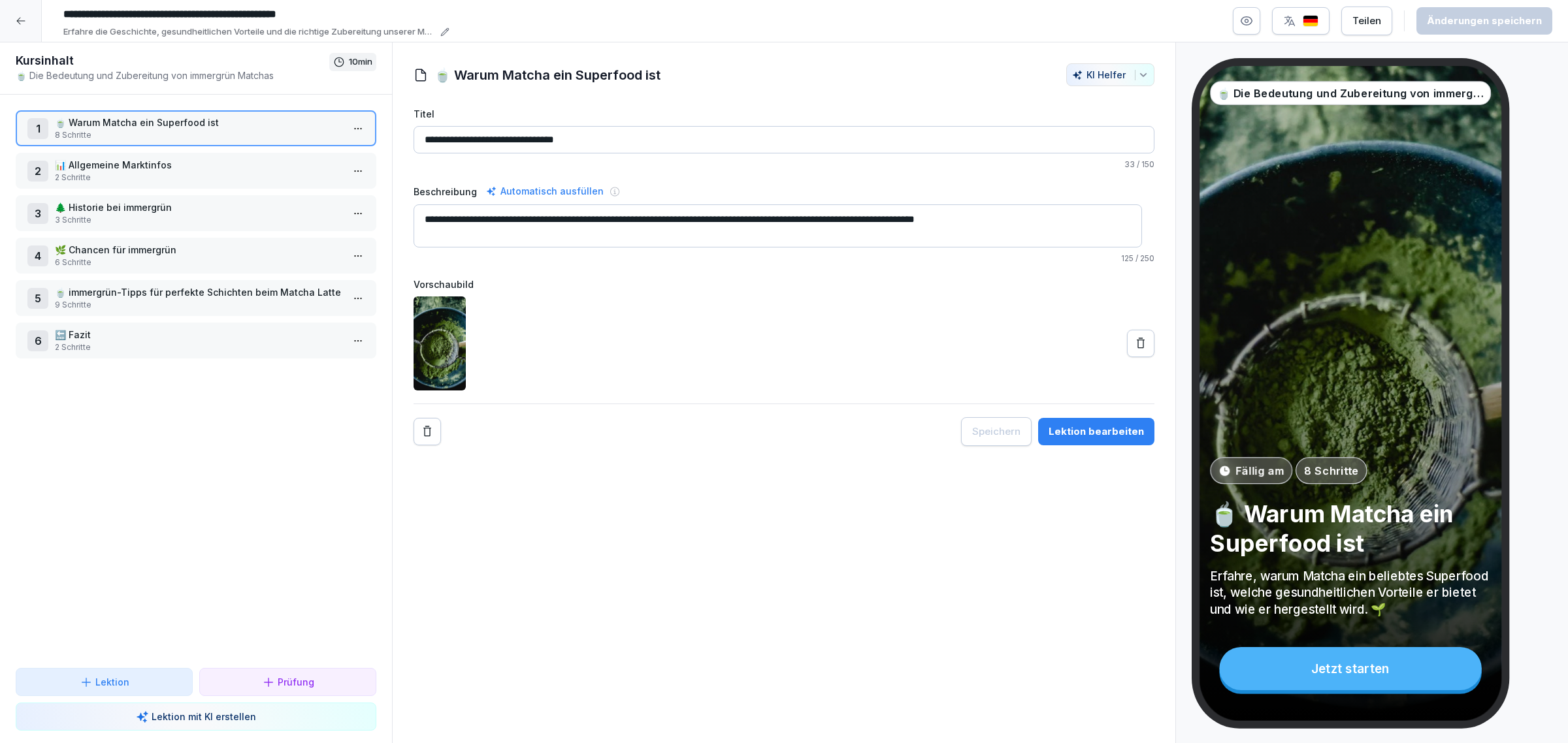
click at [1319, 667] on div "Jetzt starten" at bounding box center [1350, 668] width 263 height 43
click at [1357, 675] on div "Jetzt starten" at bounding box center [1350, 668] width 263 height 43
click at [26, 25] on div at bounding box center [20, 20] width 41 height 41
